Goal: Check status: Check status

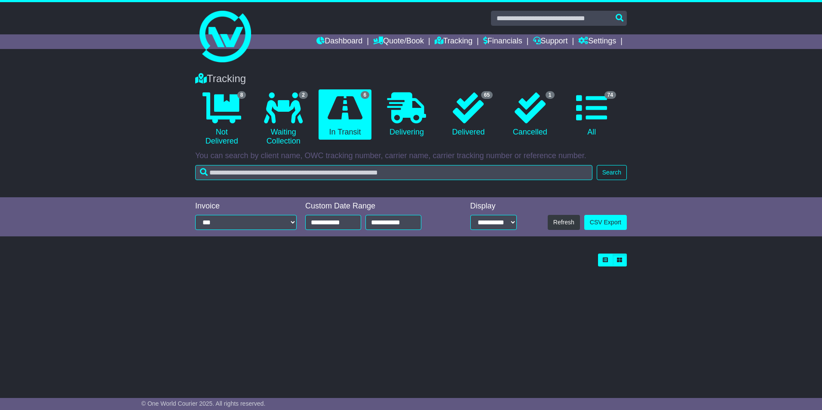
select select "**"
drag, startPoint x: 224, startPoint y: 112, endPoint x: 230, endPoint y: 116, distance: 7.2
click at [224, 111] on icon at bounding box center [222, 107] width 39 height 31
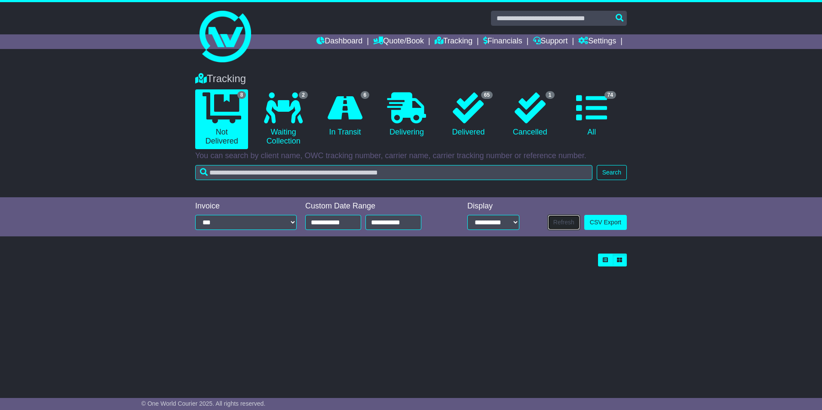
click at [570, 222] on button "Refresh" at bounding box center [564, 222] width 32 height 15
click at [605, 221] on link "CSV Export" at bounding box center [605, 222] width 43 height 15
click at [396, 42] on link "Quote/Book" at bounding box center [398, 41] width 51 height 15
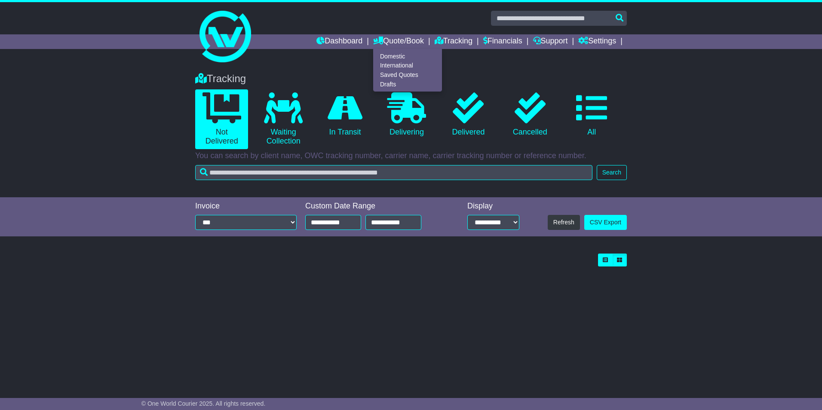
click at [720, 144] on div "Tracking Not Delivered Waiting Collection In Transit Delivering Delivered" at bounding box center [411, 130] width 822 height 133
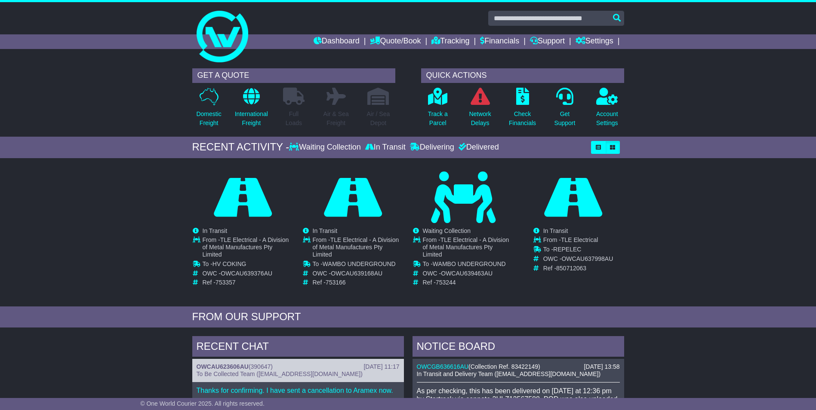
click at [93, 225] on div "Loading... No bookings found Carrier OWC / Carrier # Pickup Delivery Status OWS…" at bounding box center [408, 235] width 816 height 144
click at [43, 214] on div "Loading... No bookings found Carrier OWC / Carrier # Pickup Delivery Status OWS…" at bounding box center [408, 235] width 816 height 144
click at [345, 144] on div "Waiting Collection" at bounding box center [326, 147] width 74 height 9
click at [399, 148] on div "In Transit" at bounding box center [385, 147] width 45 height 9
click at [439, 40] on link "Tracking" at bounding box center [450, 41] width 38 height 15
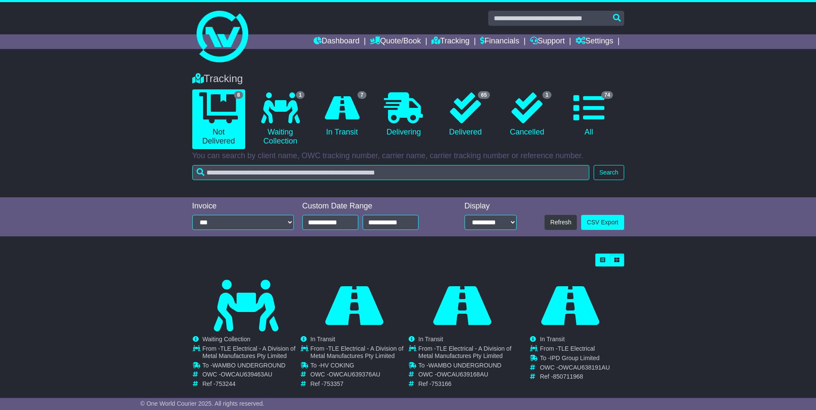
click at [699, 319] on div "Loading... No bookings found Carrier OWC / Carrier # Pickup Delivery Status OWS…" at bounding box center [408, 390] width 816 height 283
click at [343, 118] on icon at bounding box center [342, 107] width 35 height 31
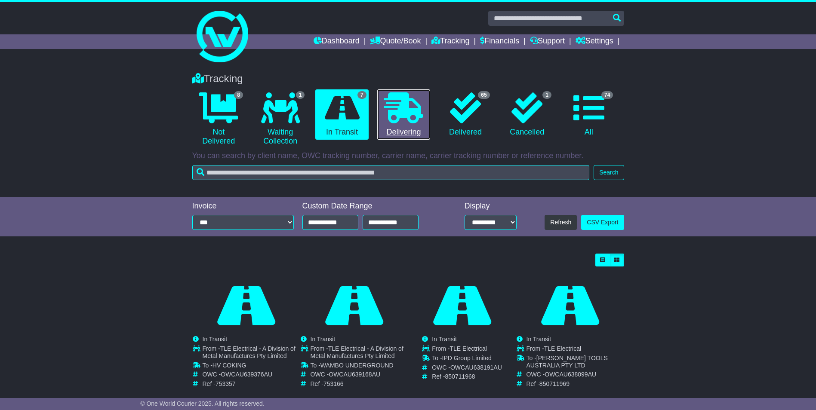
click at [418, 105] on icon at bounding box center [403, 107] width 39 height 31
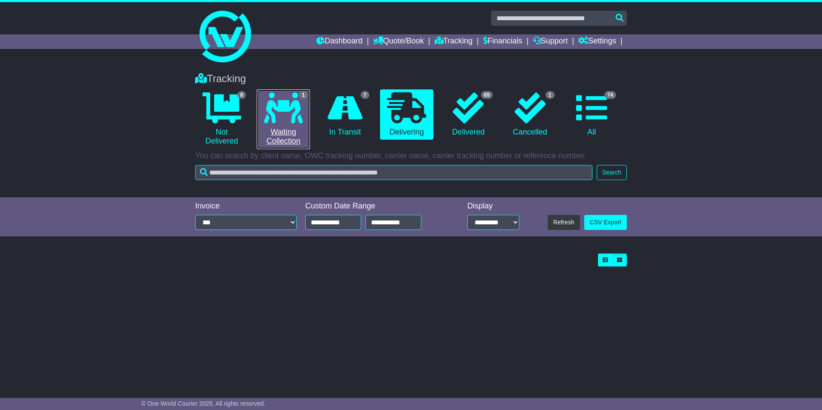
click at [292, 114] on icon at bounding box center [283, 107] width 39 height 31
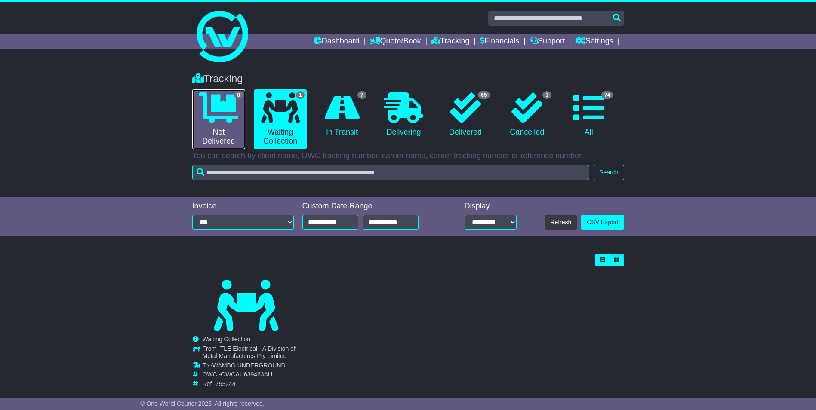
click at [214, 118] on icon at bounding box center [218, 107] width 39 height 31
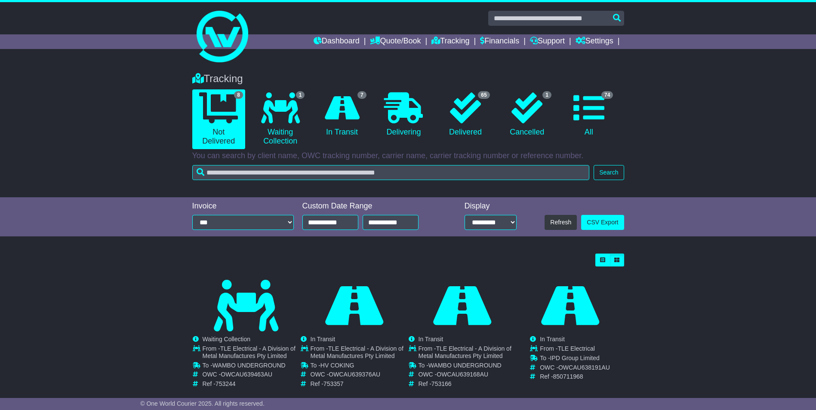
click at [669, 293] on div "Loading... No bookings found Carrier OWC / Carrier # Pickup Delivery Status OWS…" at bounding box center [408, 390] width 816 height 283
click at [504, 223] on select "**********" at bounding box center [490, 222] width 52 height 15
select select "**"
click at [468, 215] on select "**********" at bounding box center [490, 222] width 52 height 15
